Goal: Transaction & Acquisition: Purchase product/service

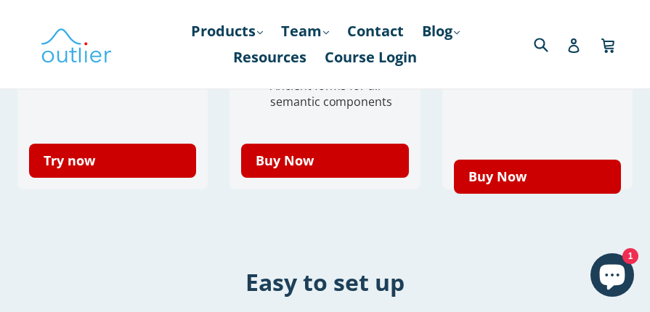
scroll to position [871, 0]
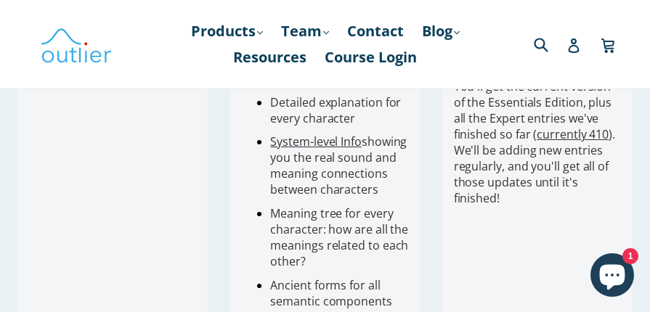
scroll to position [799, 0]
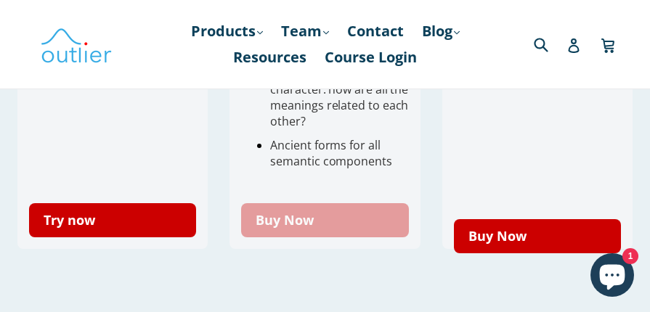
click at [324, 211] on link "Buy Now" at bounding box center [324, 220] width 167 height 34
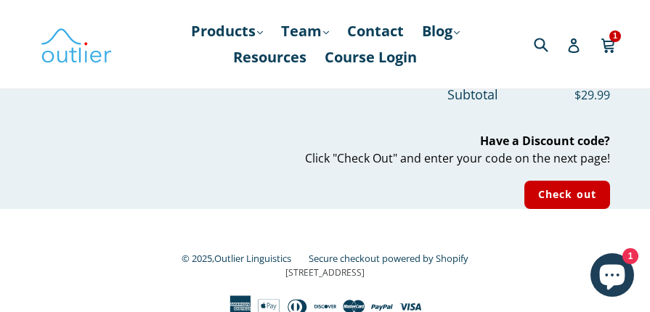
scroll to position [290, 0]
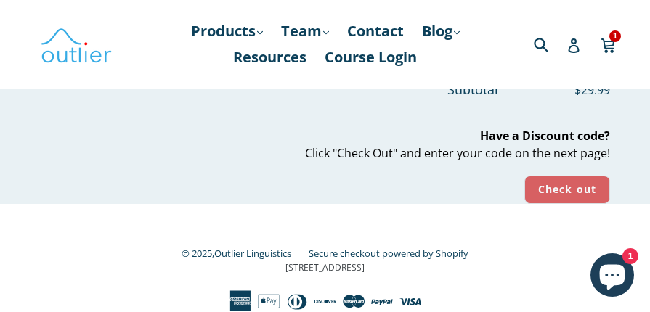
click at [567, 189] on input "Check out" at bounding box center [567, 190] width 86 height 28
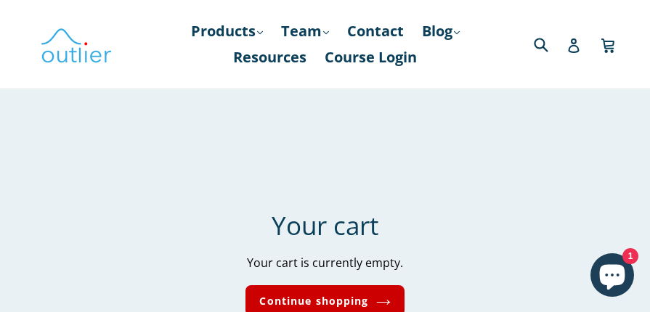
scroll to position [203, 0]
